Goal: Information Seeking & Learning: Learn about a topic

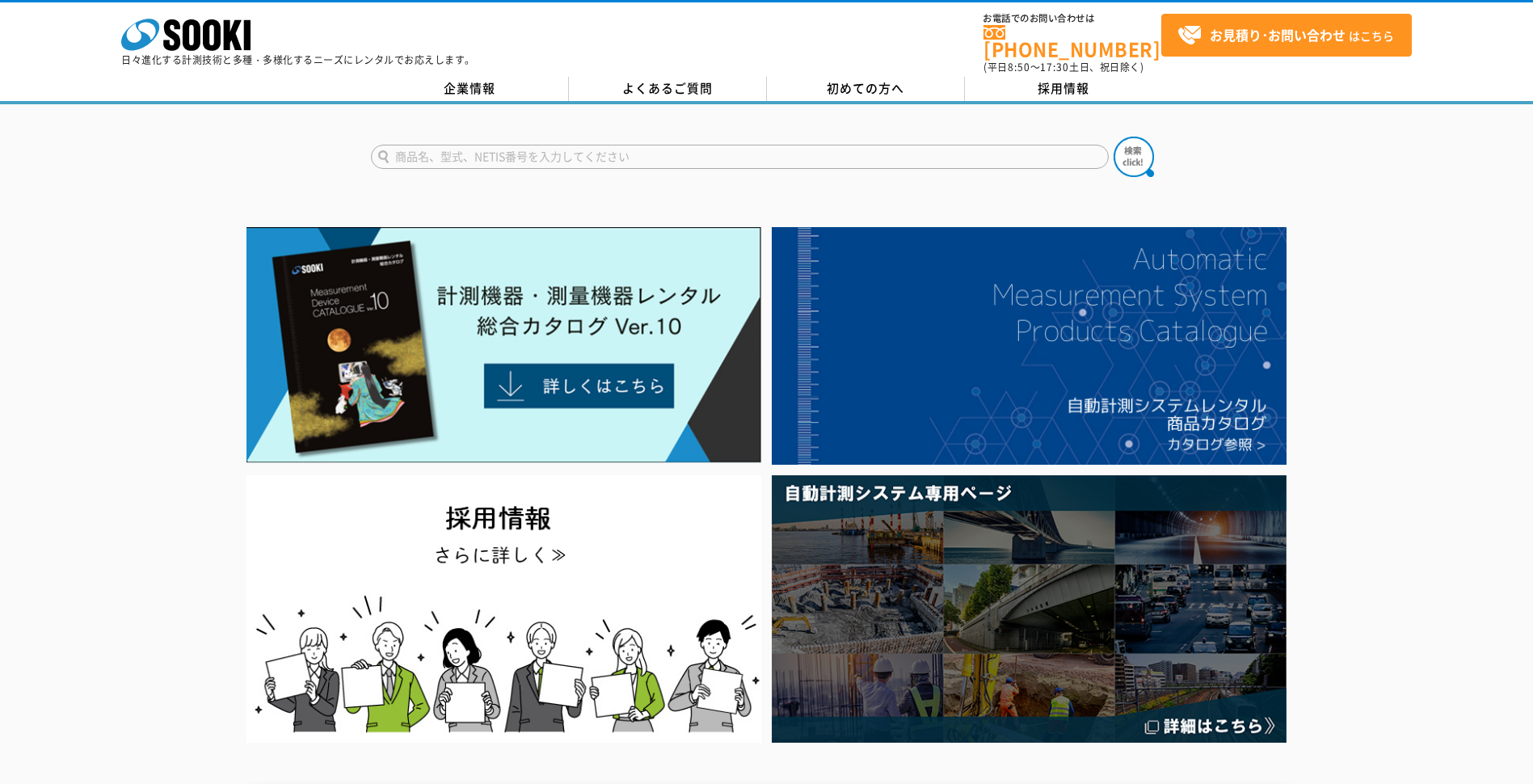
click at [553, 146] on input "text" at bounding box center [740, 157] width 738 height 25
type input "D-TECT　150CNT"
click at [1114, 136] on button at bounding box center [1133, 156] width 41 height 41
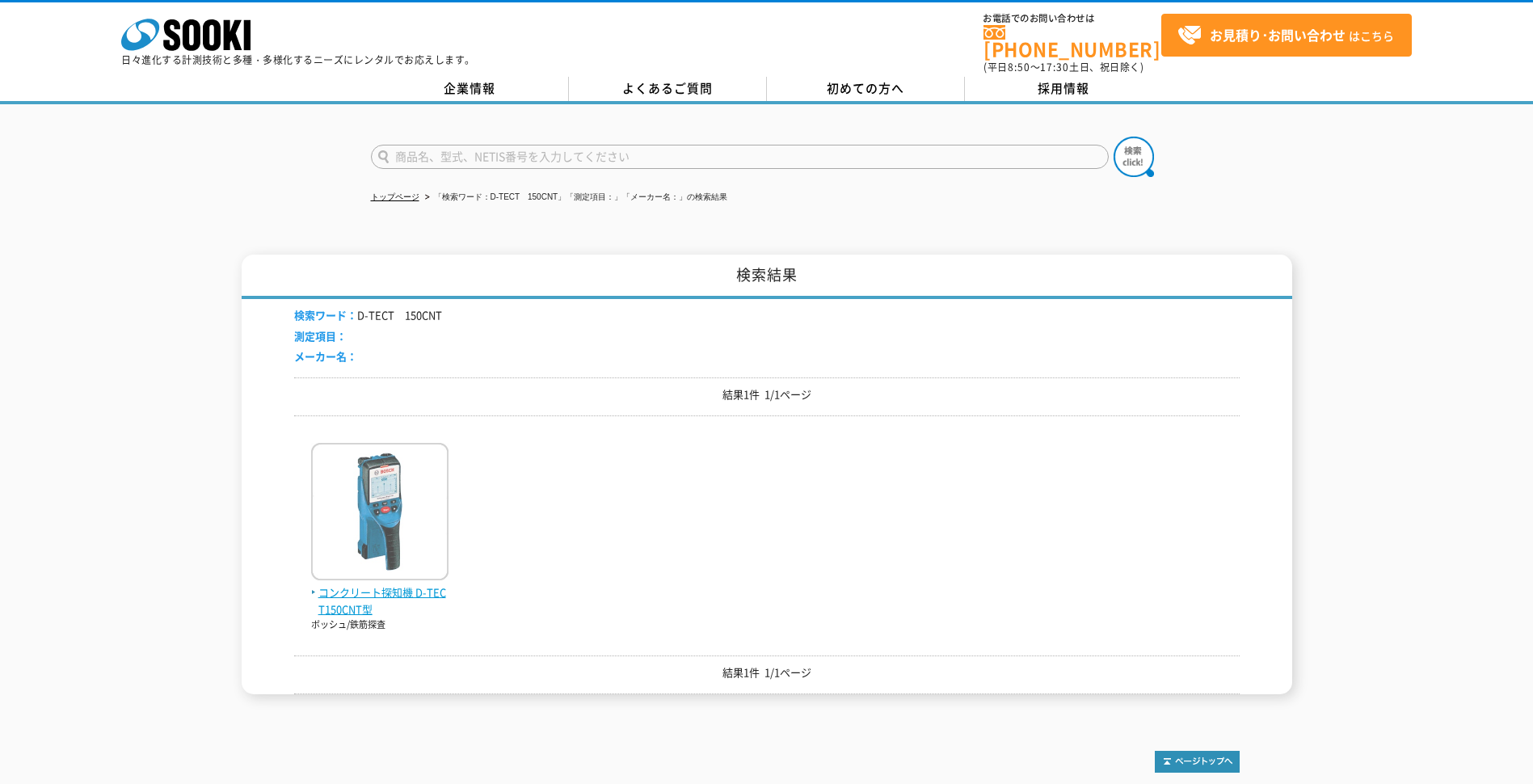
click at [394, 511] on img at bounding box center [380, 513] width 137 height 141
click at [394, 510] on img at bounding box center [380, 513] width 137 height 141
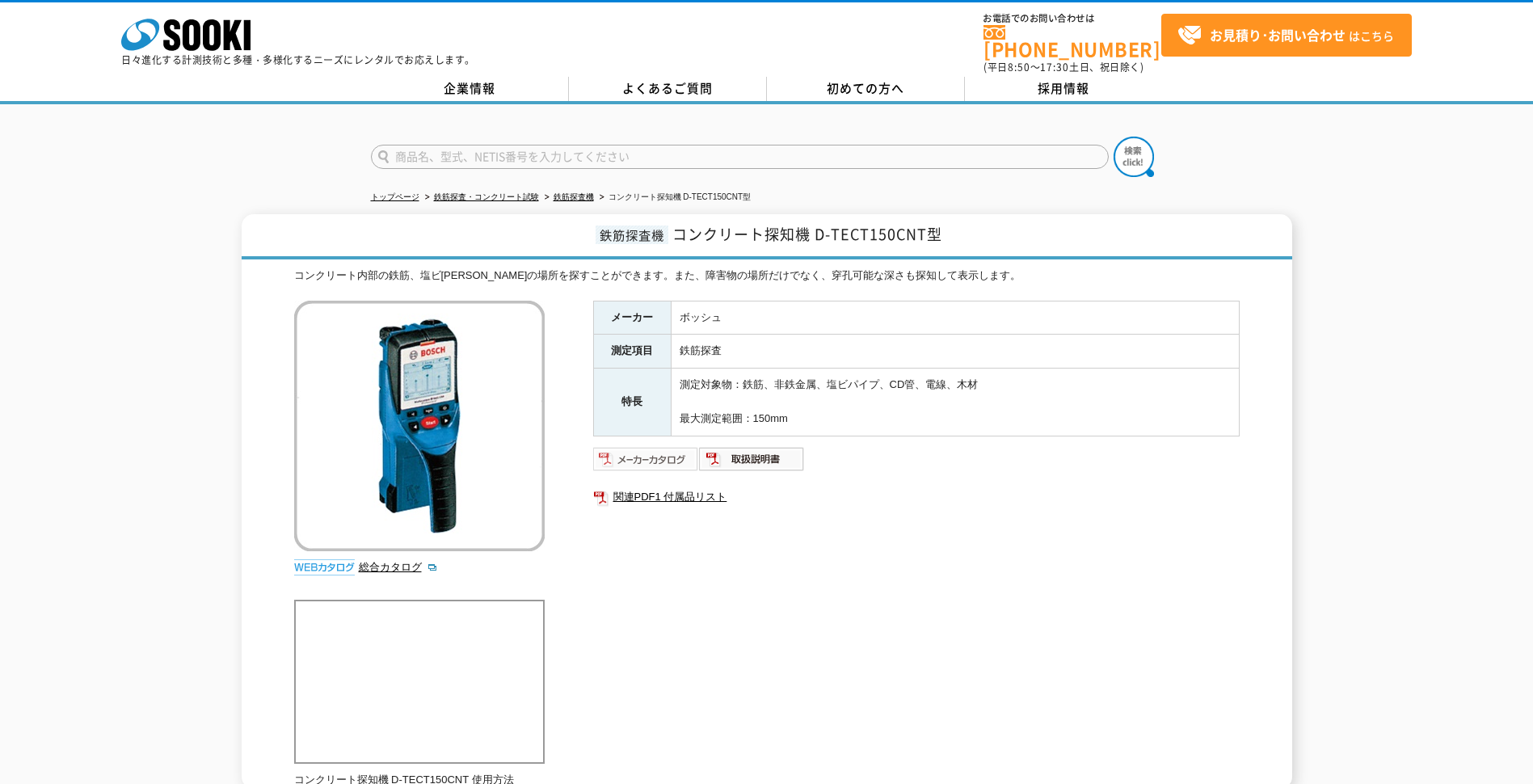
click at [661, 455] on img at bounding box center [646, 458] width 106 height 26
